Goal: Task Accomplishment & Management: Use online tool/utility

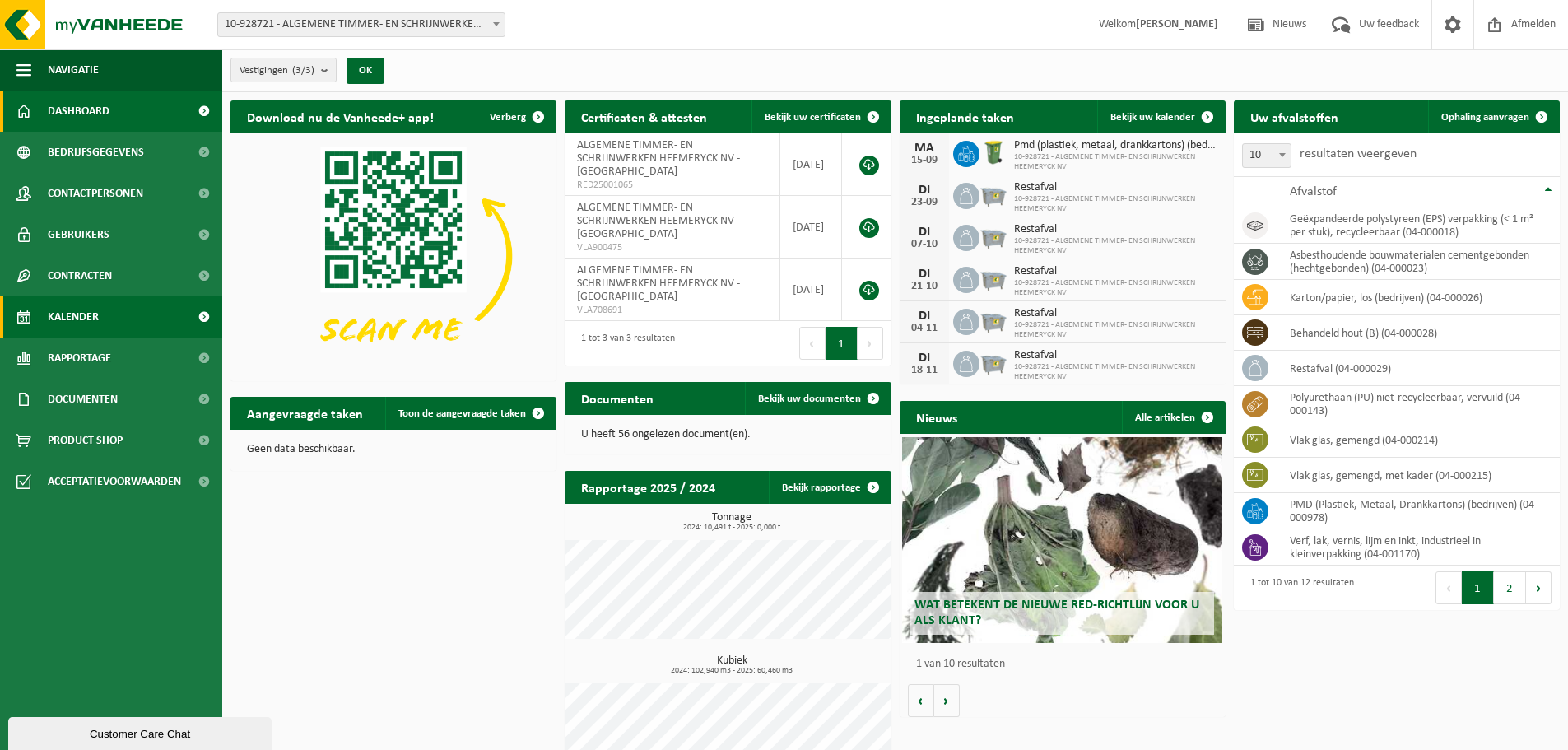
click at [109, 322] on link "Kalender" at bounding box center [111, 317] width 222 height 41
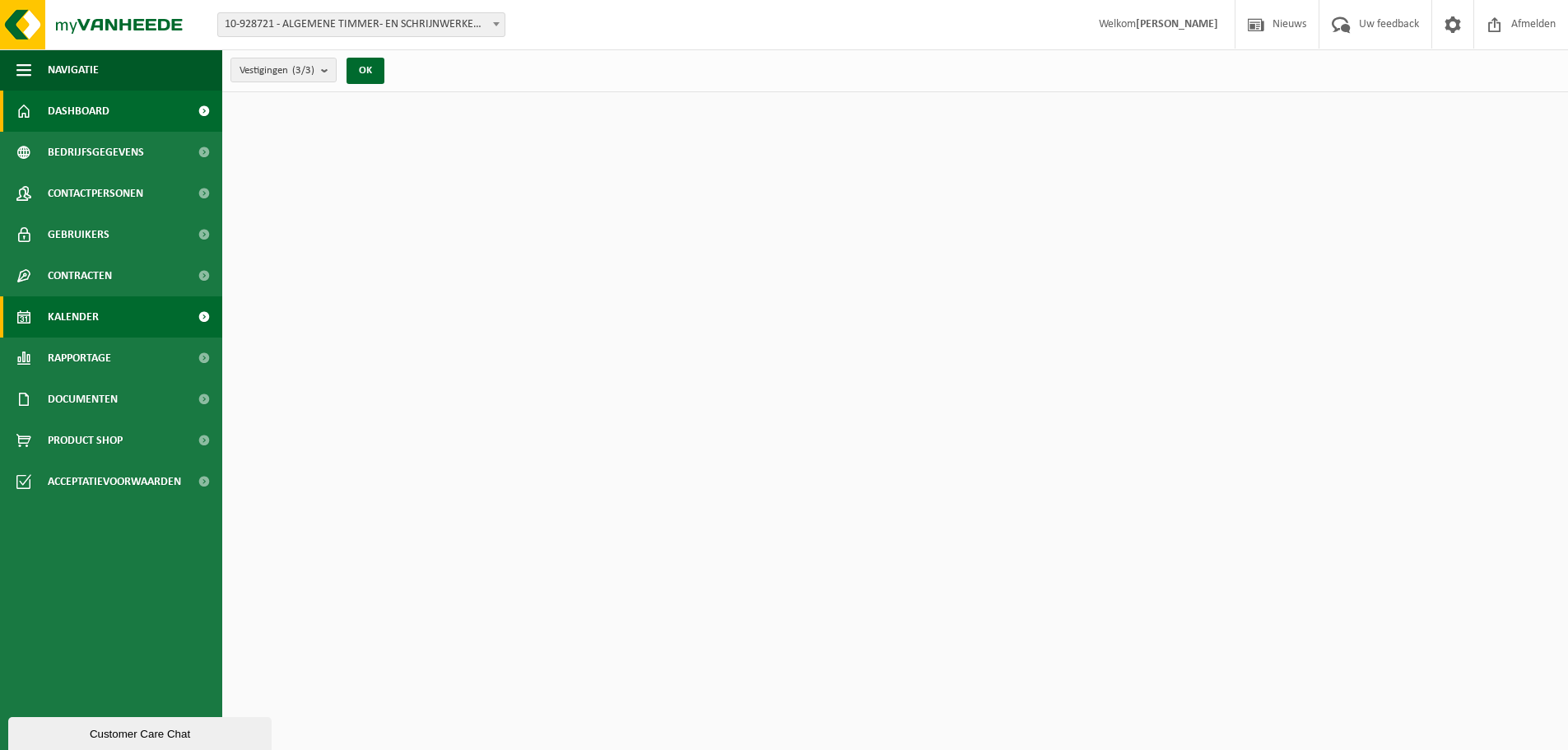
click at [113, 327] on link "Kalender" at bounding box center [111, 317] width 222 height 41
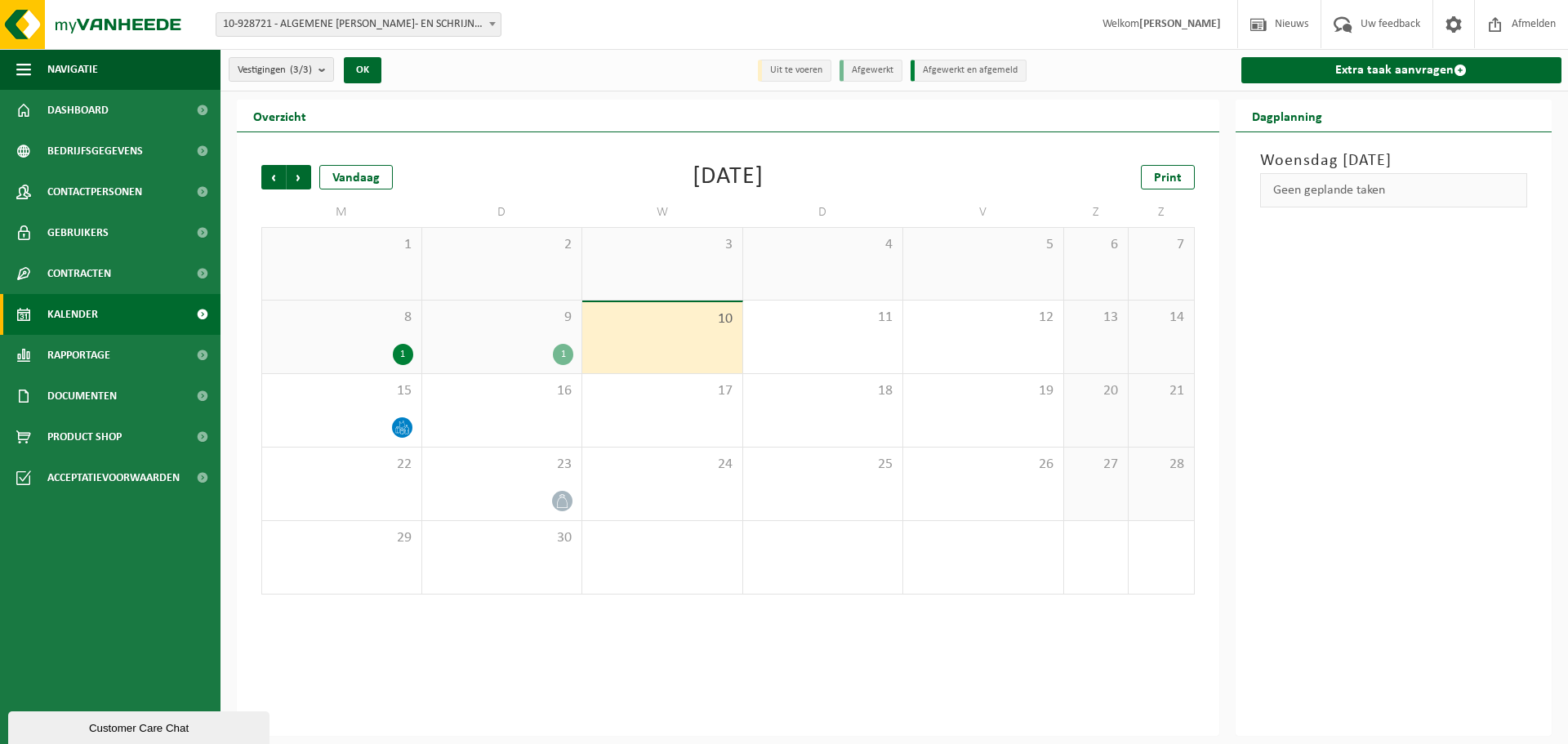
click at [508, 354] on div "1" at bounding box center [503, 355] width 144 height 21
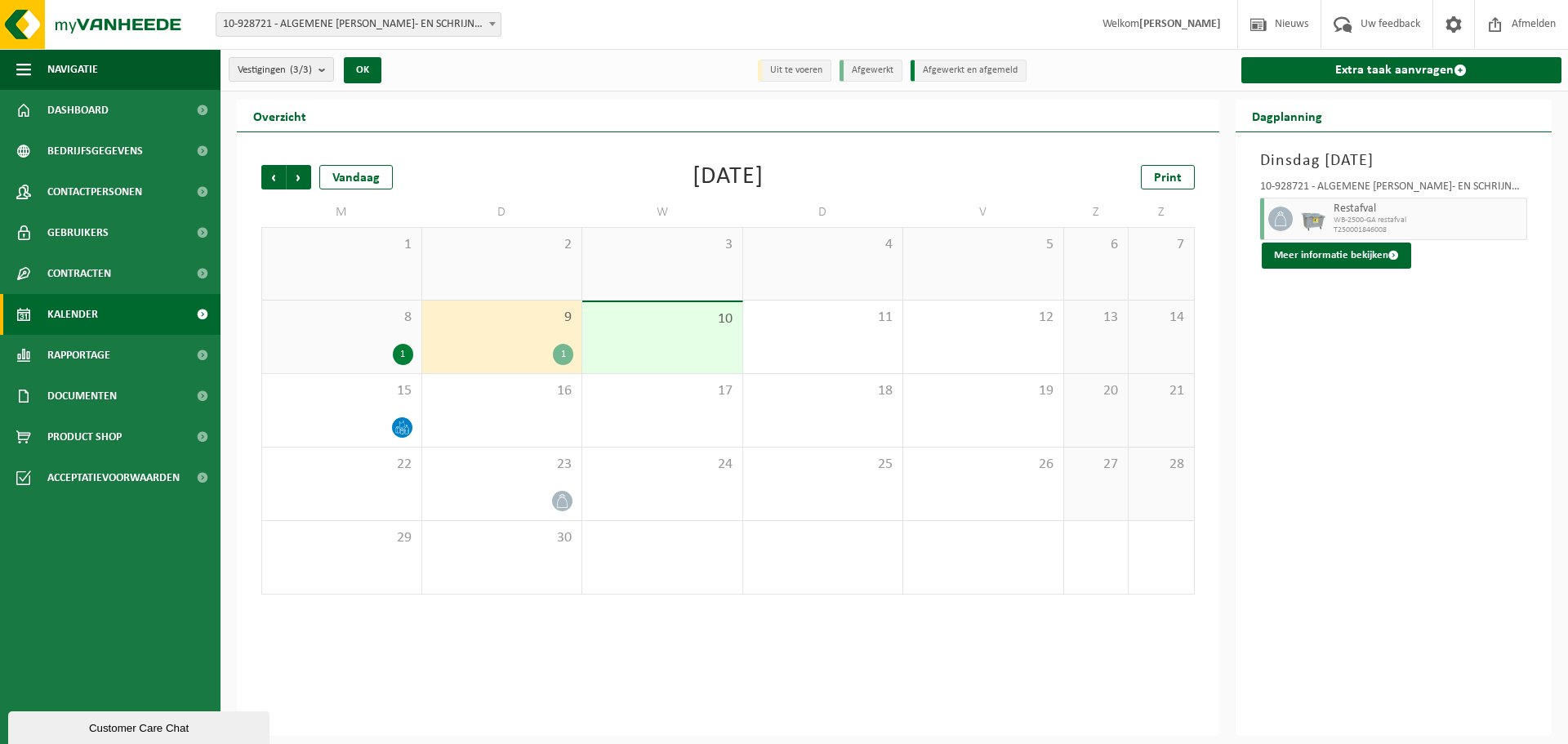
click at [630, 345] on div "10" at bounding box center [663, 338] width 160 height 71
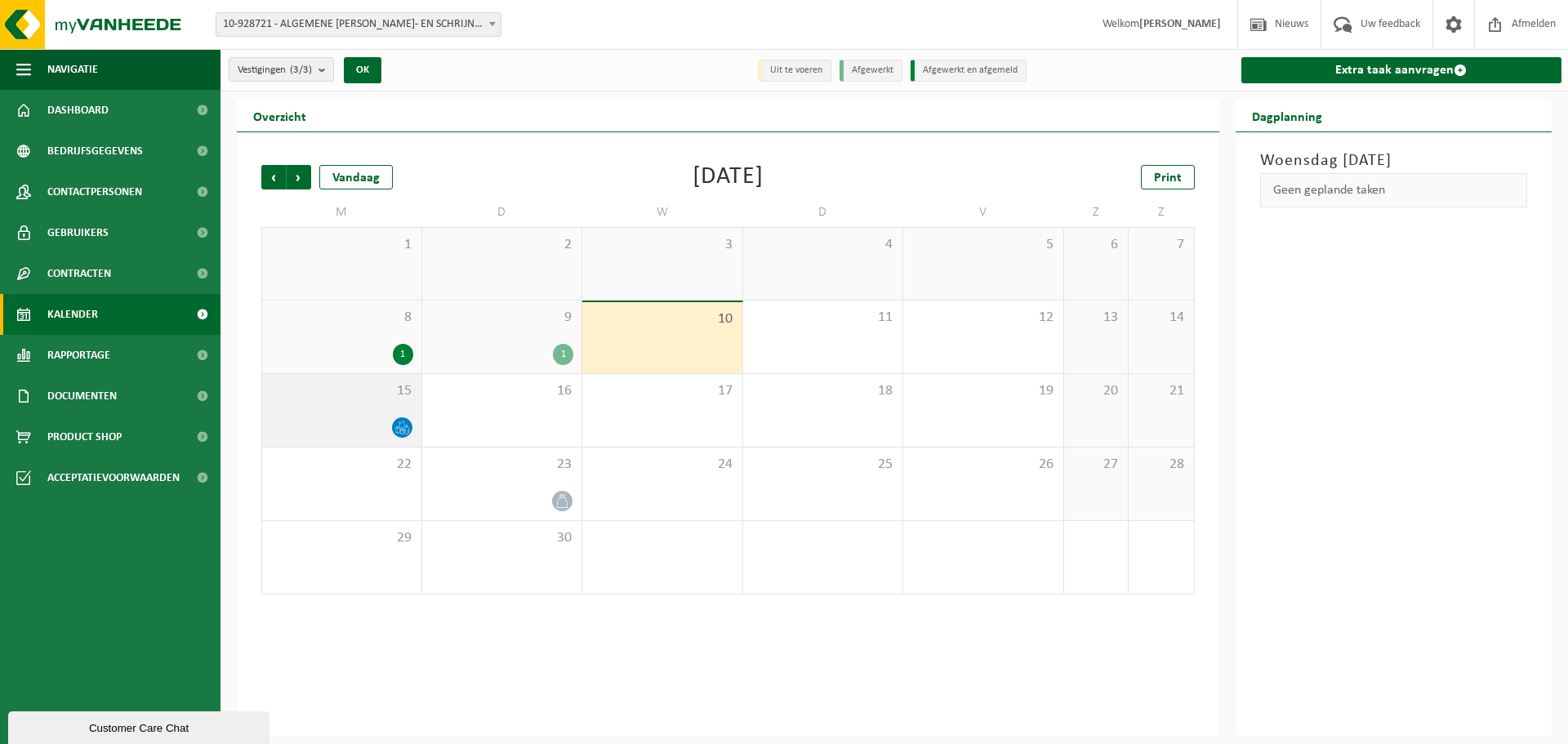
click at [358, 424] on div at bounding box center [342, 427] width 143 height 22
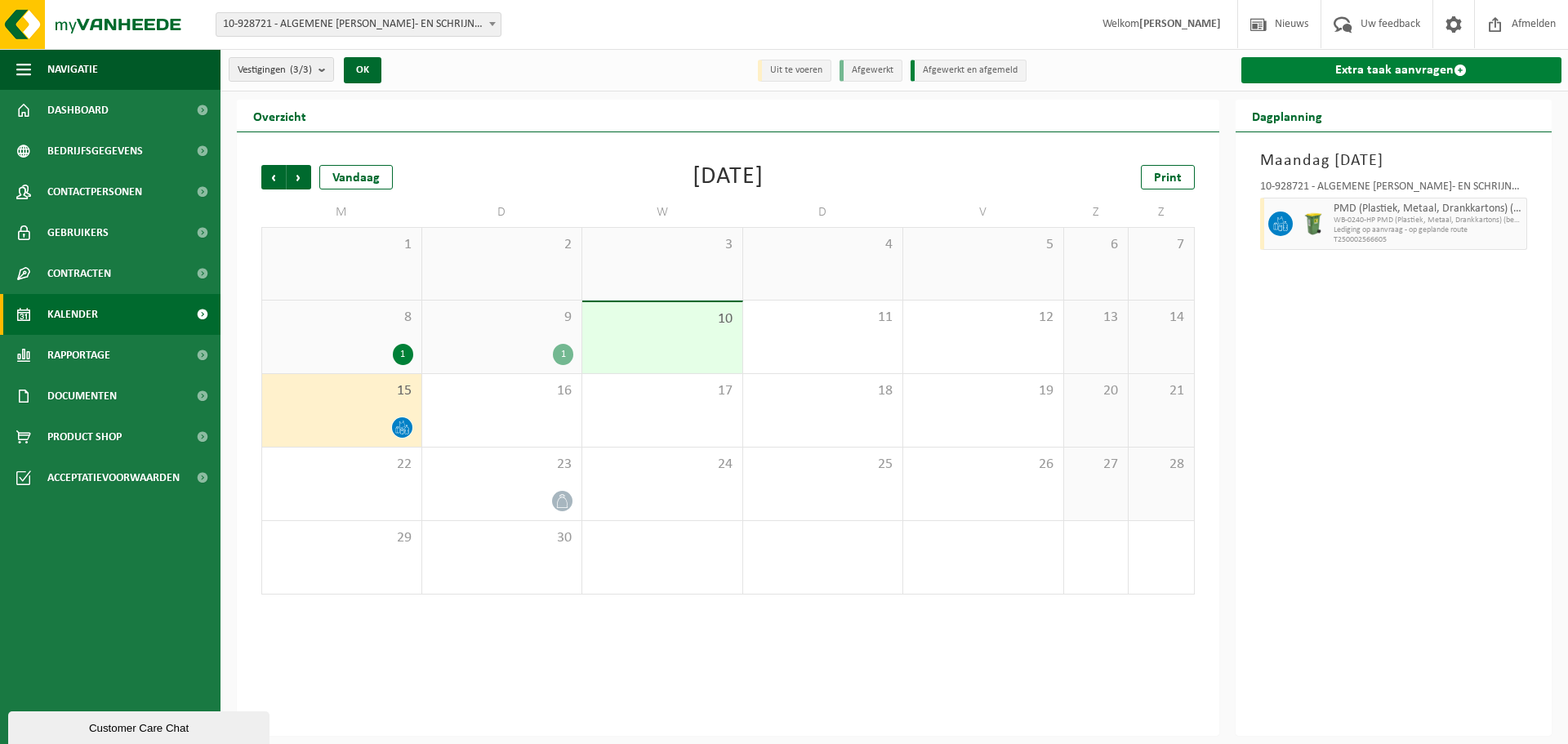
click at [1371, 70] on link "Extra taak aanvragen" at bounding box center [1402, 69] width 321 height 26
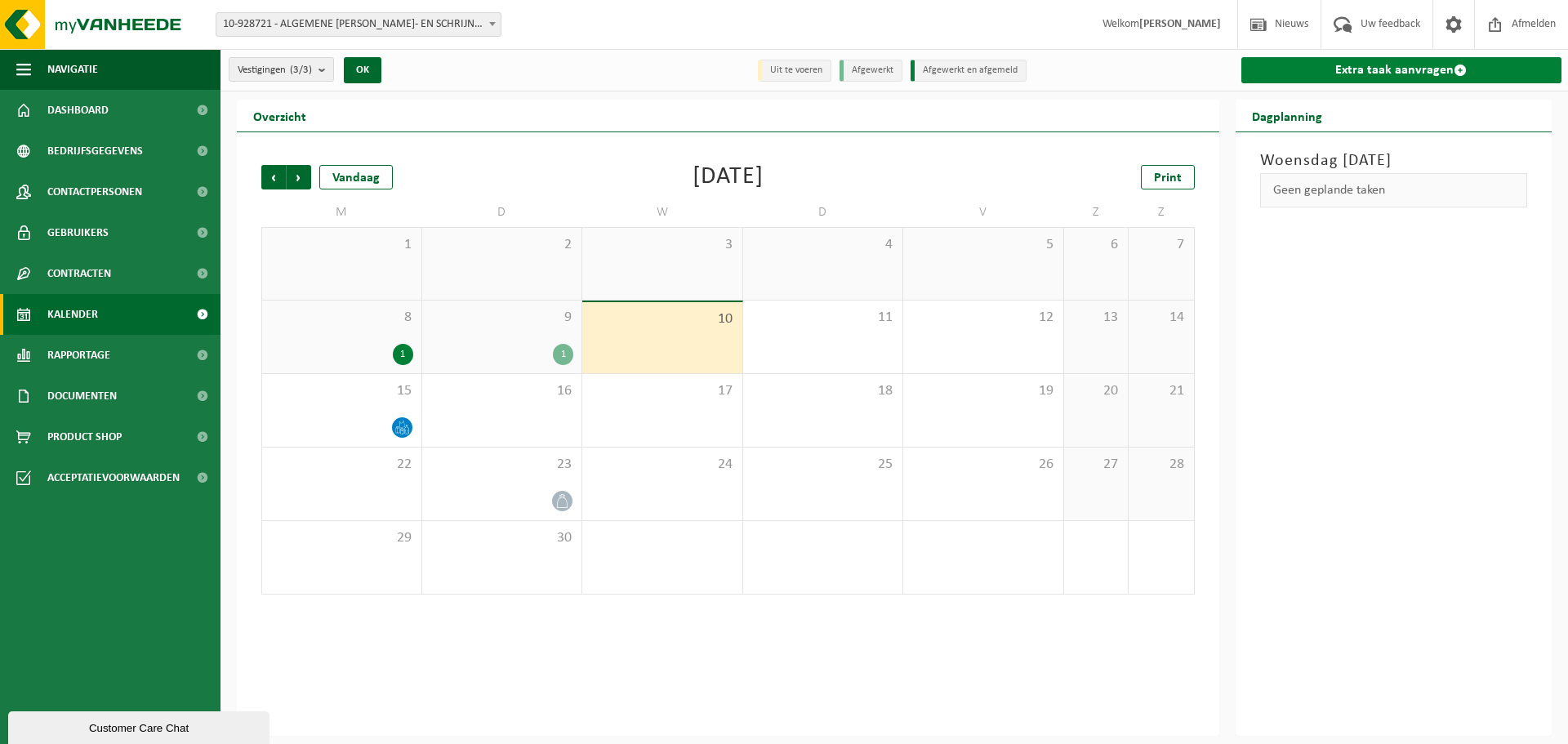
click at [1401, 74] on link "Extra taak aanvragen" at bounding box center [1402, 69] width 321 height 26
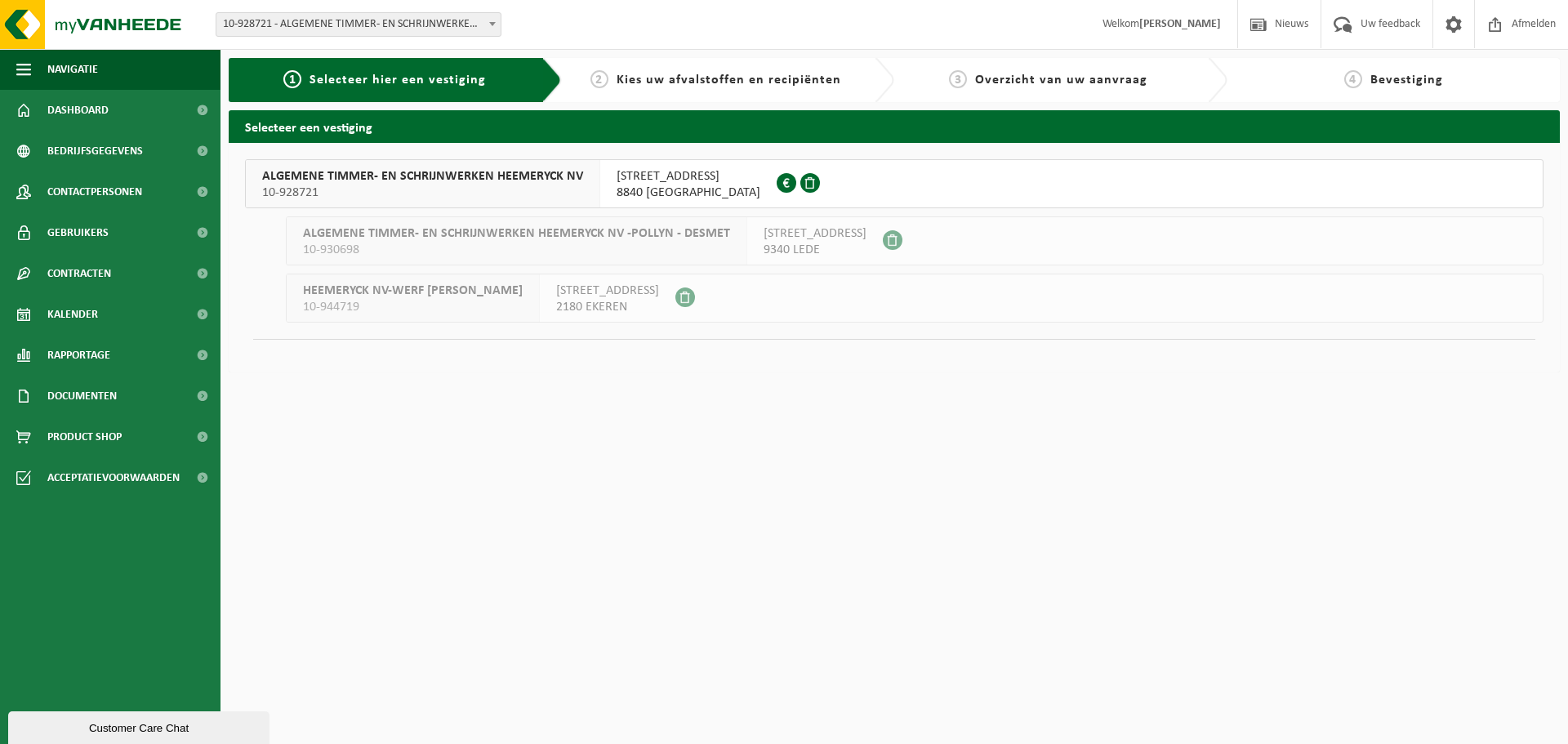
click at [402, 194] on span "10-928721" at bounding box center [422, 193] width 321 height 16
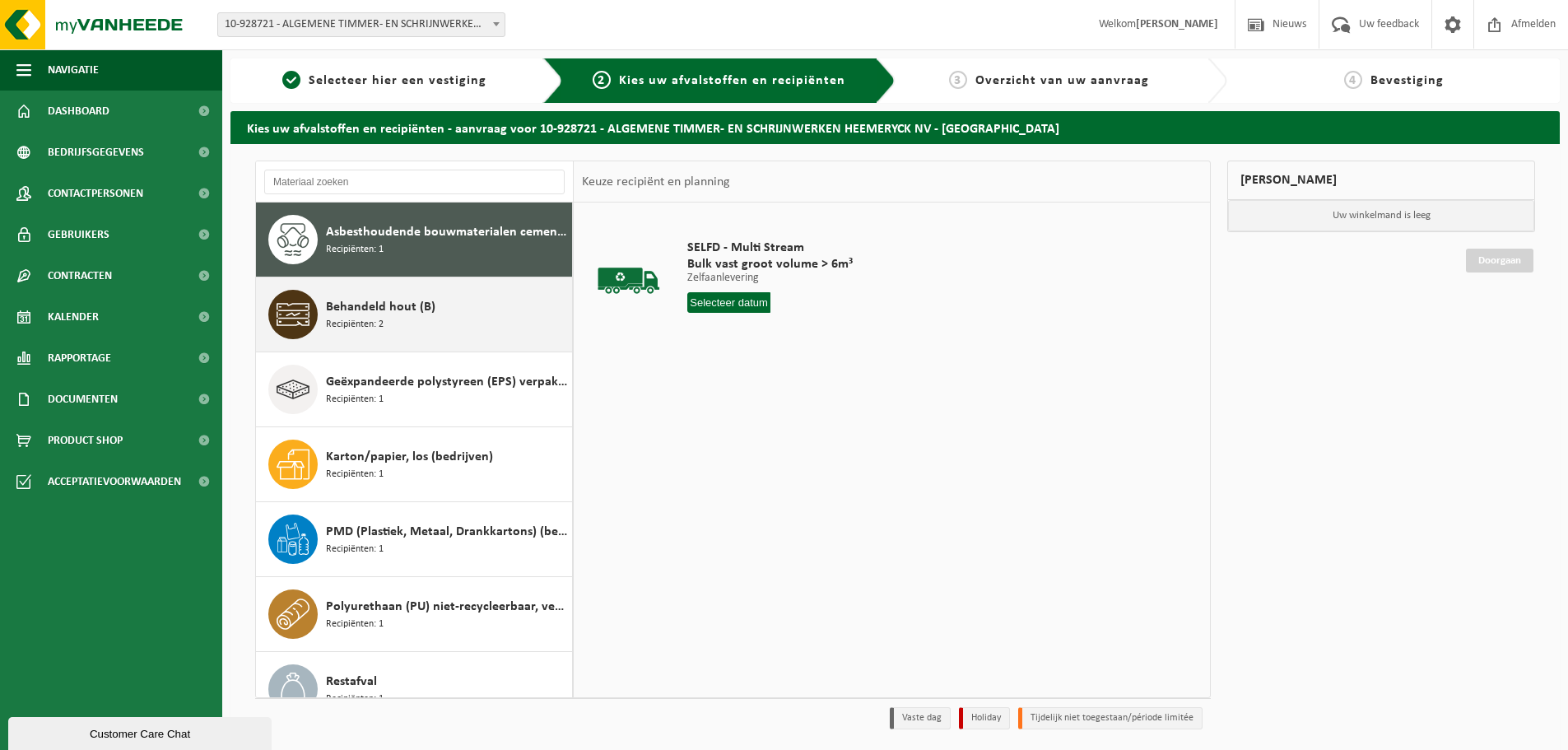
click at [392, 315] on span "Behandeld hout (B)" at bounding box center [381, 306] width 109 height 20
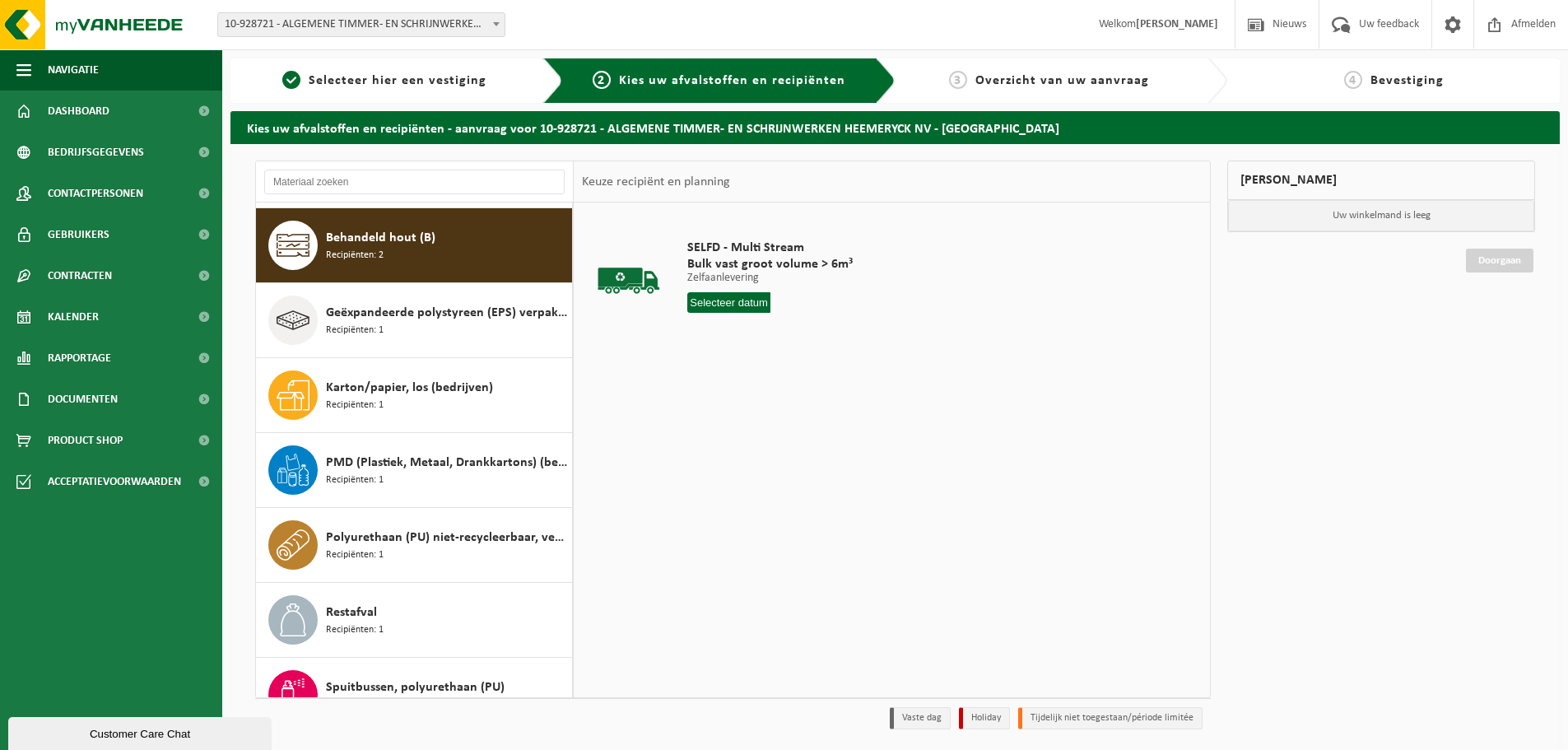
scroll to position [75, 0]
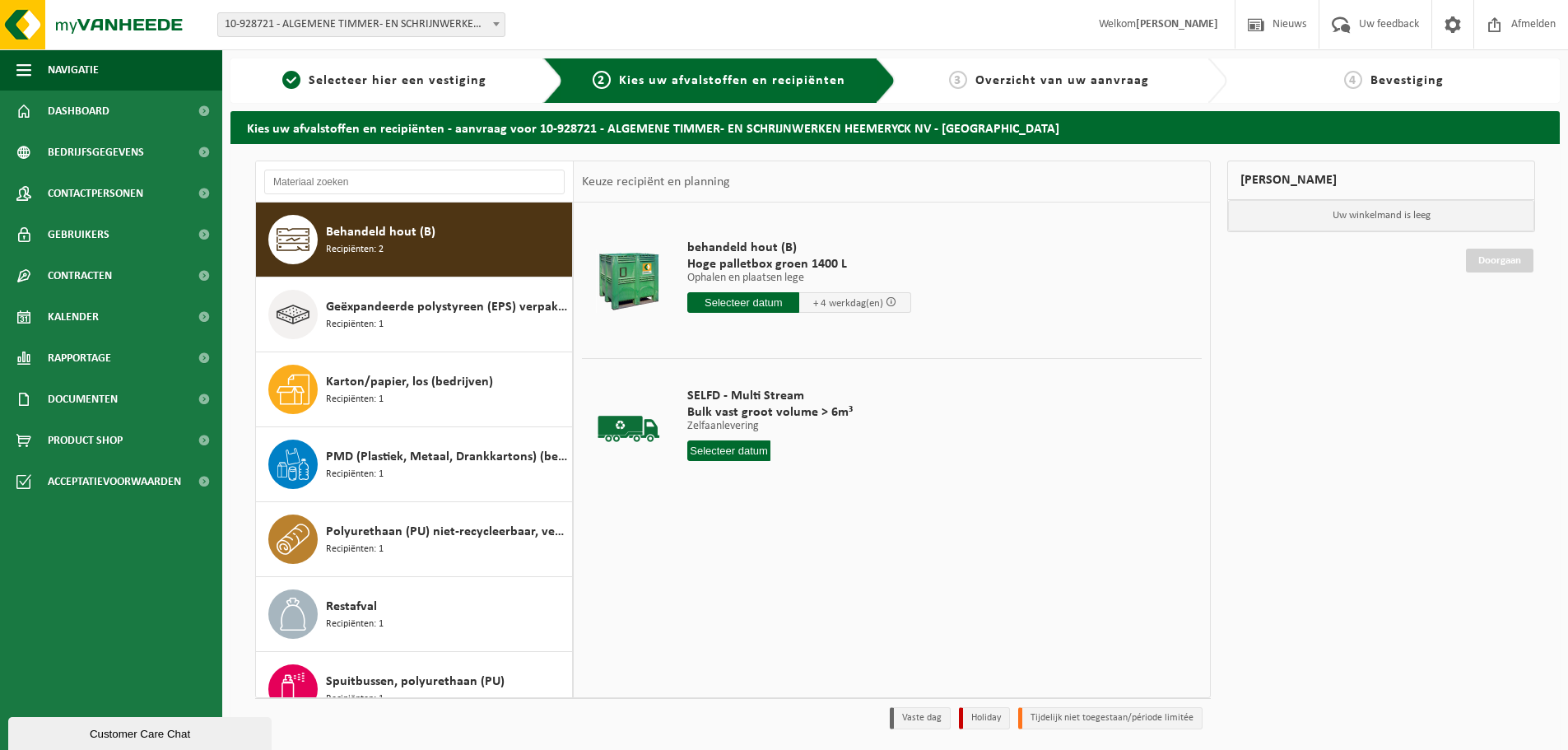
click at [755, 305] on input "text" at bounding box center [743, 302] width 112 height 21
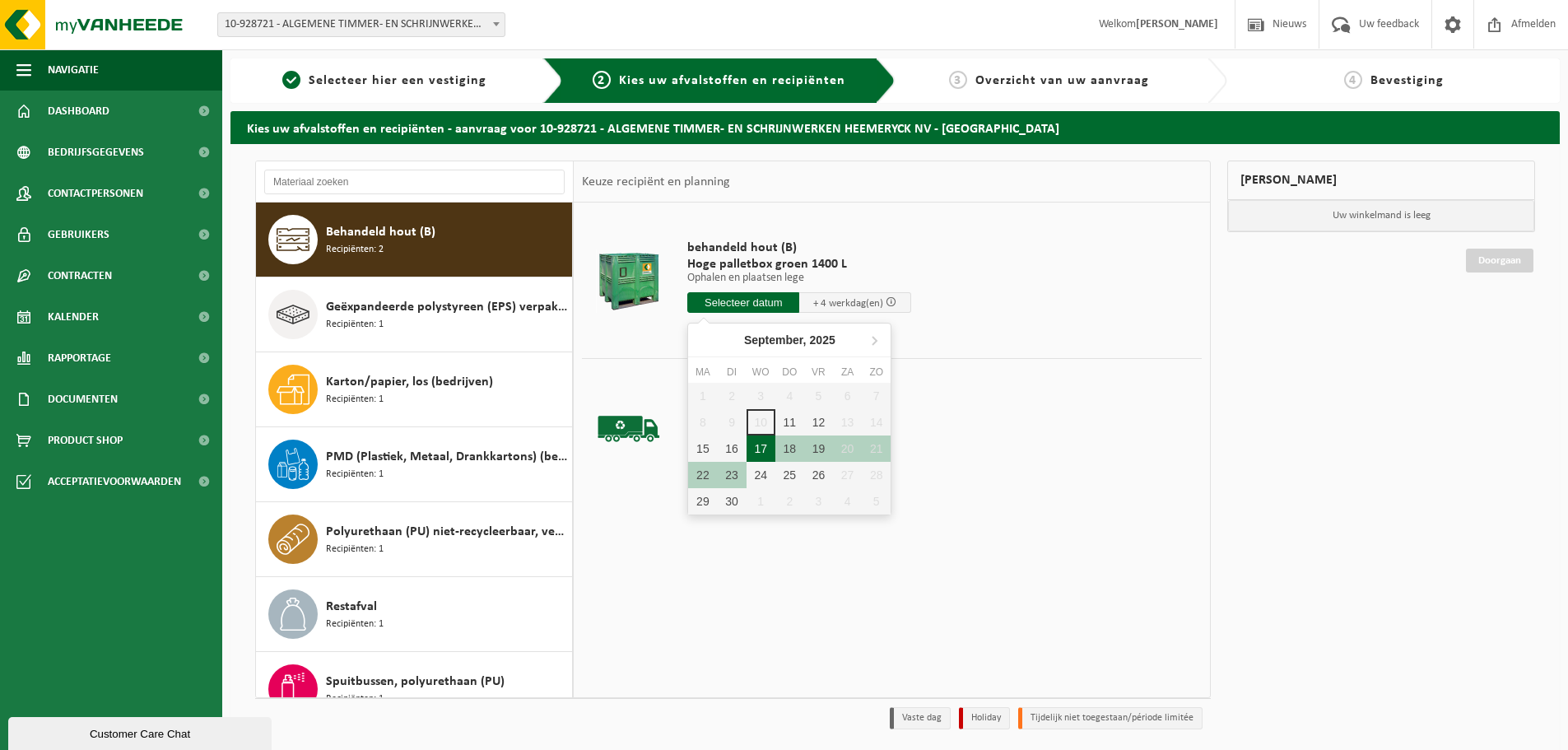
click at [754, 447] on div "17" at bounding box center [761, 448] width 29 height 26
type input "Van 2025-09-17"
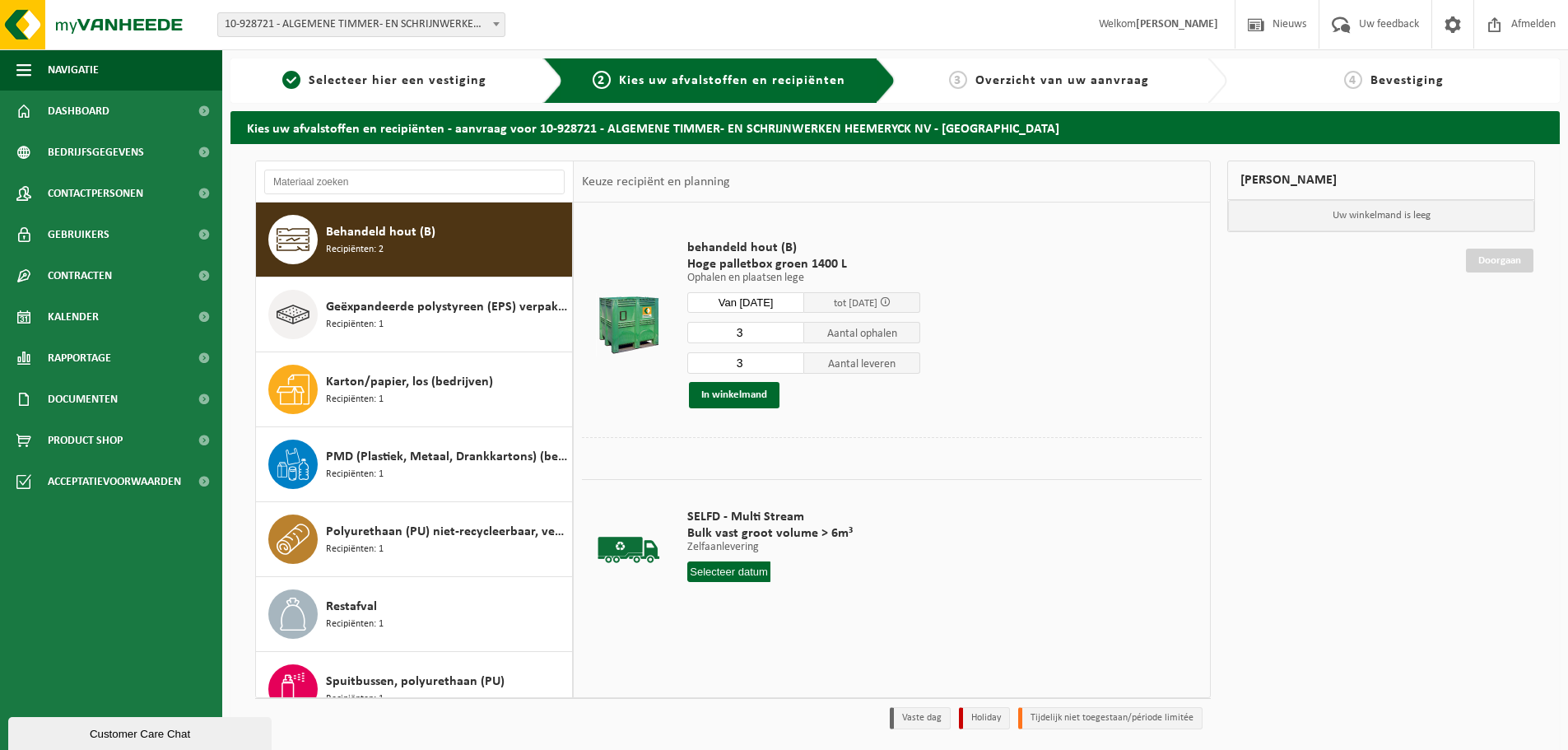
click at [780, 339] on input "3" at bounding box center [746, 332] width 117 height 22
click at [793, 331] on input "4" at bounding box center [746, 332] width 117 height 22
click at [793, 337] on input "3" at bounding box center [746, 332] width 117 height 22
type input "2"
click at [793, 337] on input "2" at bounding box center [746, 332] width 117 height 22
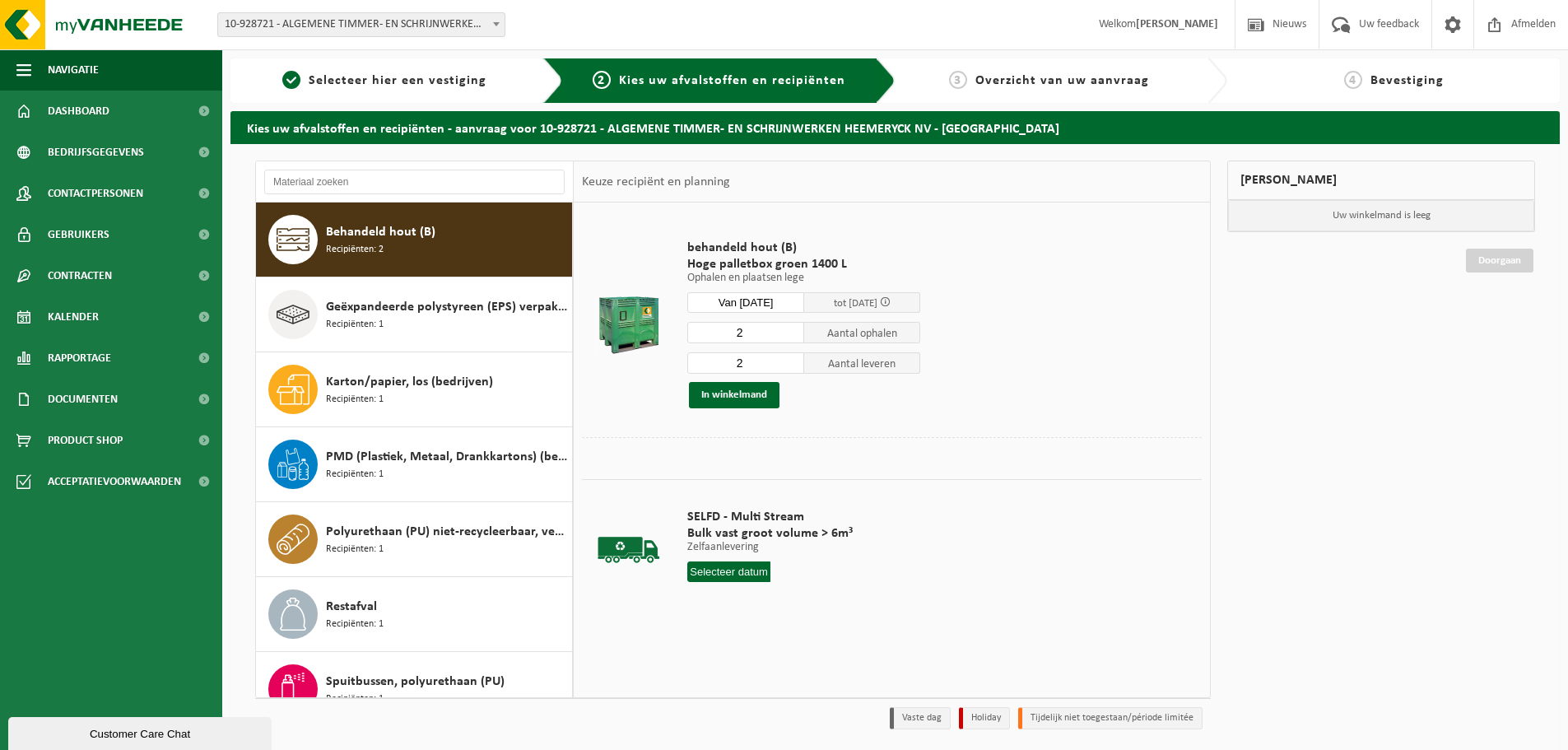
type input "2"
click at [792, 366] on input "2" at bounding box center [746, 363] width 117 height 22
click at [741, 403] on button "In winkelmand" at bounding box center [734, 394] width 91 height 26
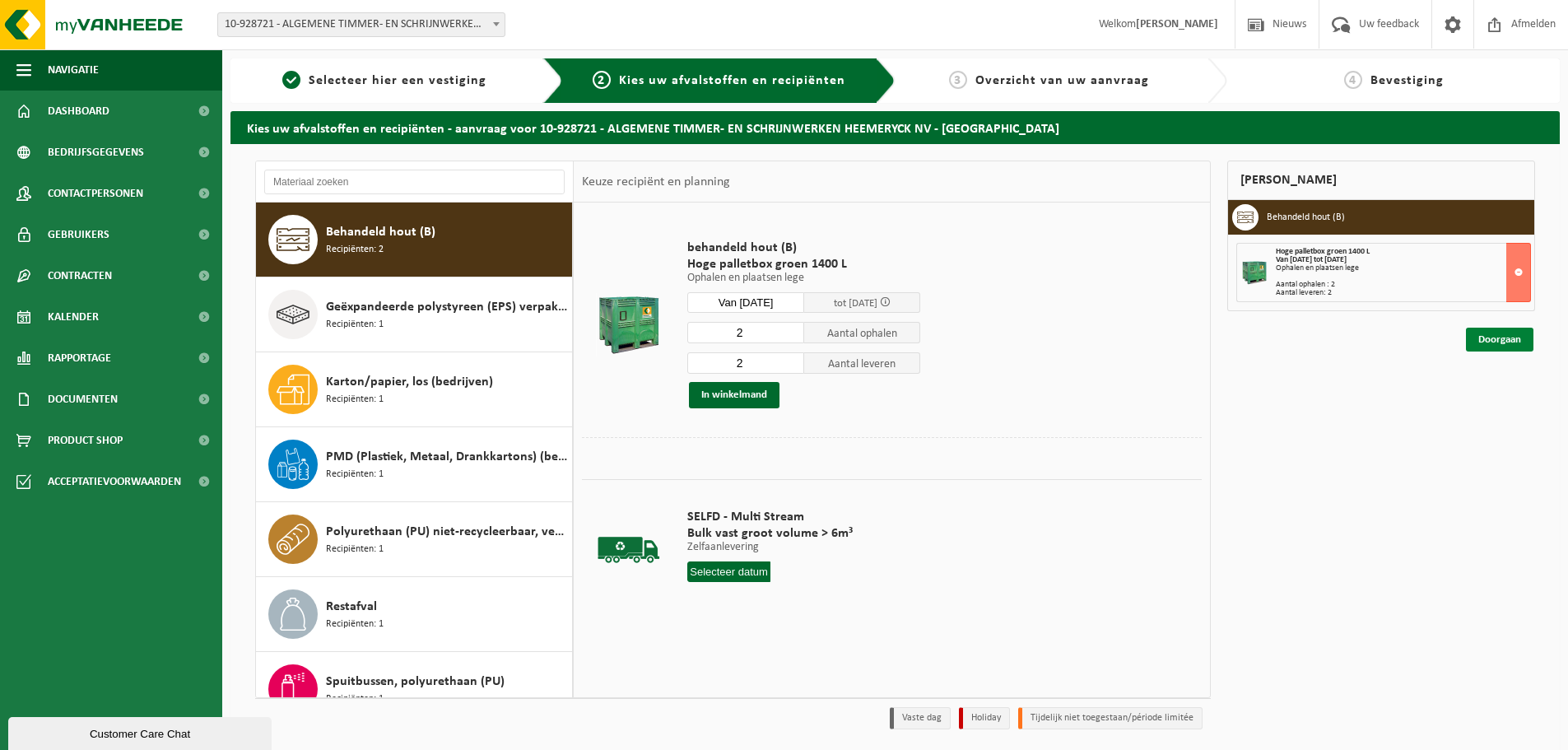
click at [1487, 337] on link "Doorgaan" at bounding box center [1499, 339] width 67 height 24
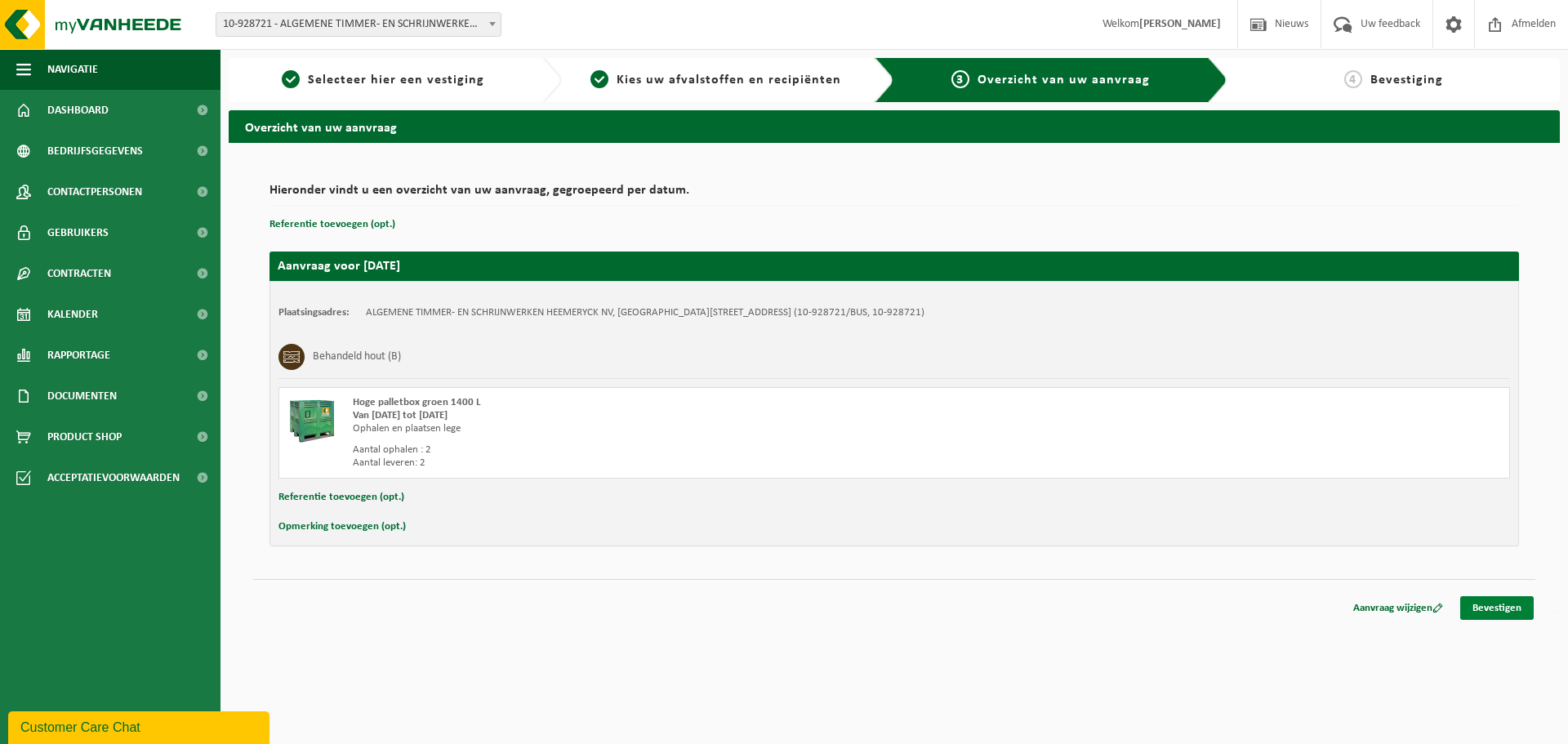
click at [1502, 611] on link "Bevestigen" at bounding box center [1497, 607] width 74 height 24
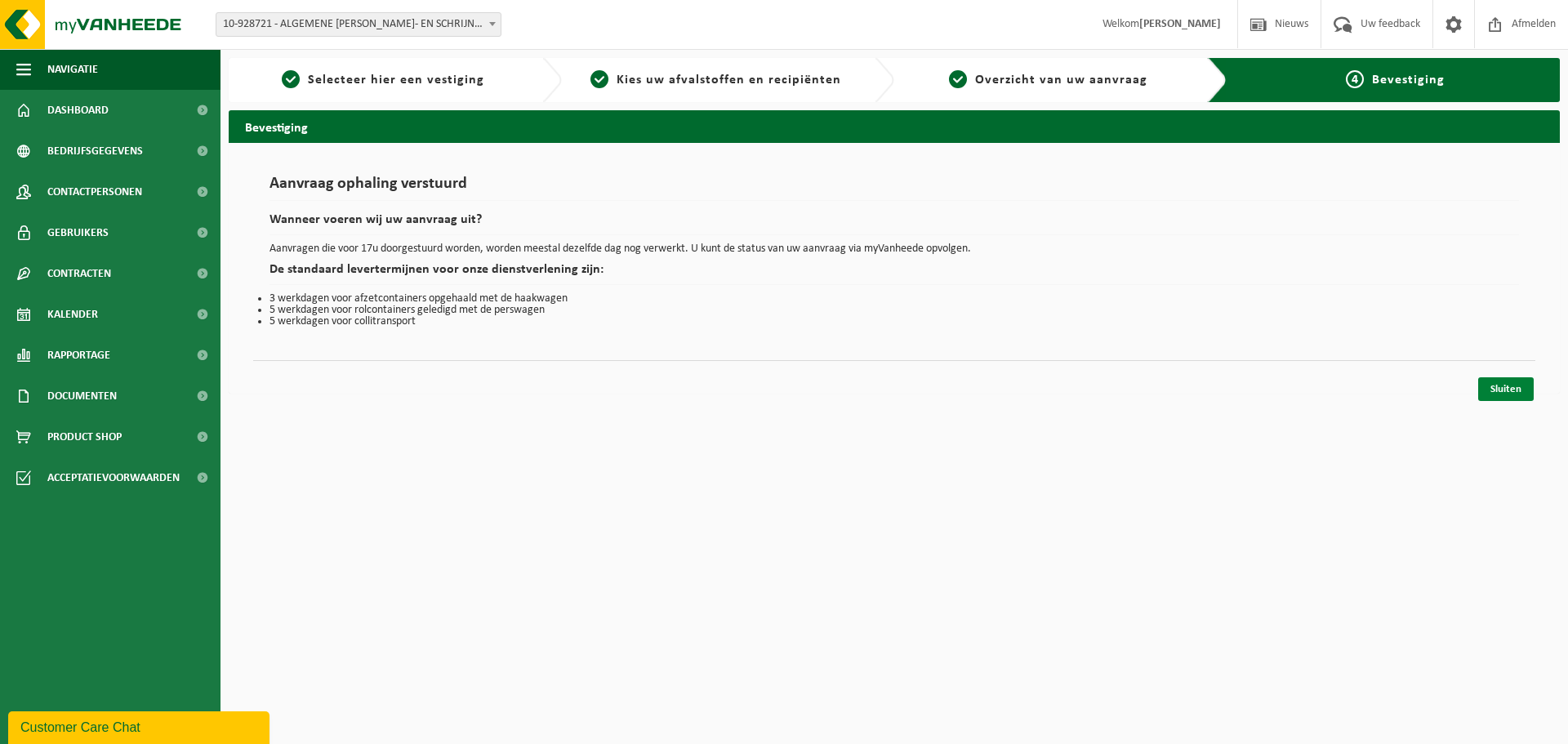
click at [1507, 388] on link "Sluiten" at bounding box center [1506, 388] width 55 height 24
